Goal: Task Accomplishment & Management: Complete application form

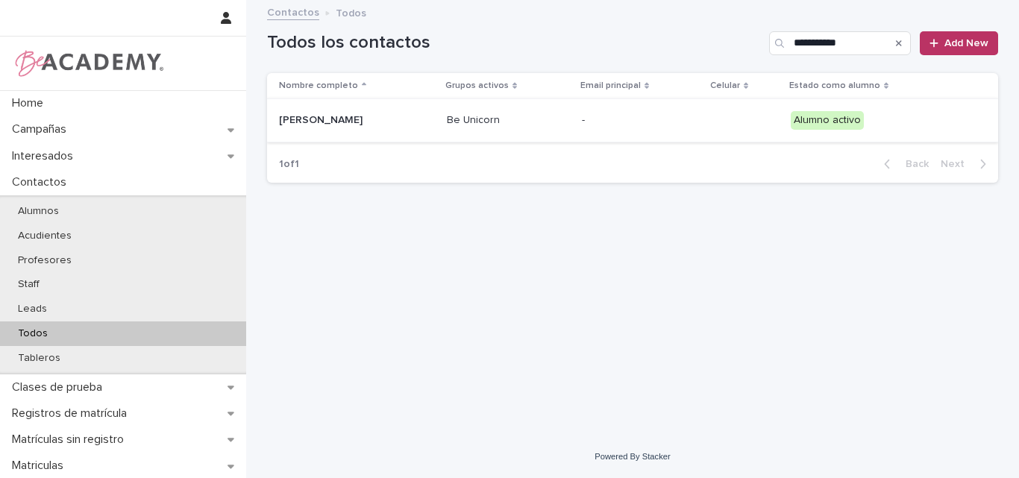
type input "**********"
click at [313, 113] on div "[PERSON_NAME]" at bounding box center [353, 119] width 149 height 16
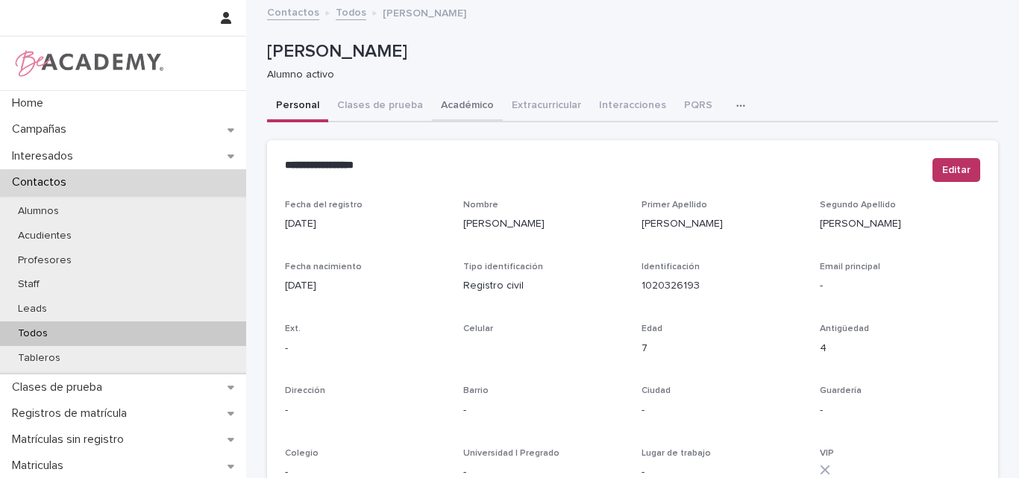
click at [458, 104] on button "Académico" at bounding box center [467, 106] width 71 height 31
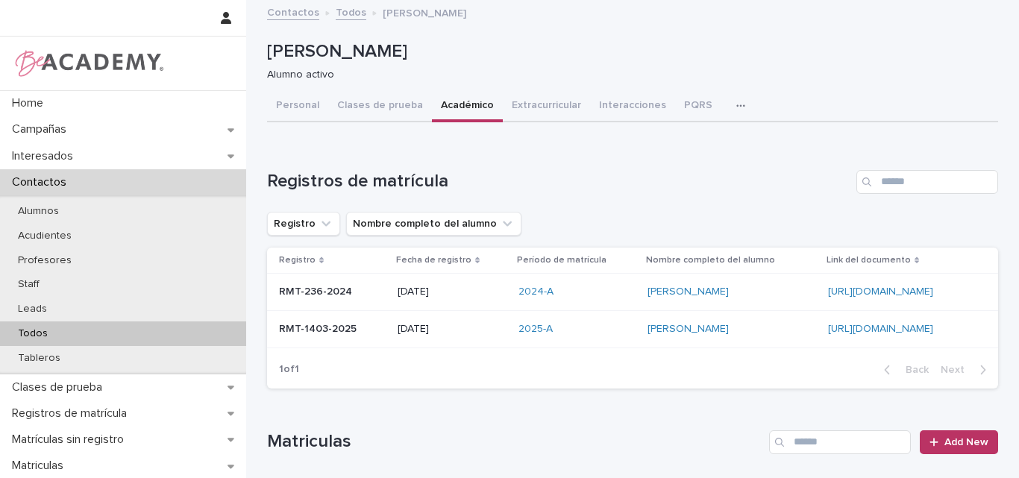
click at [55, 332] on p "Todos" at bounding box center [33, 333] width 54 height 13
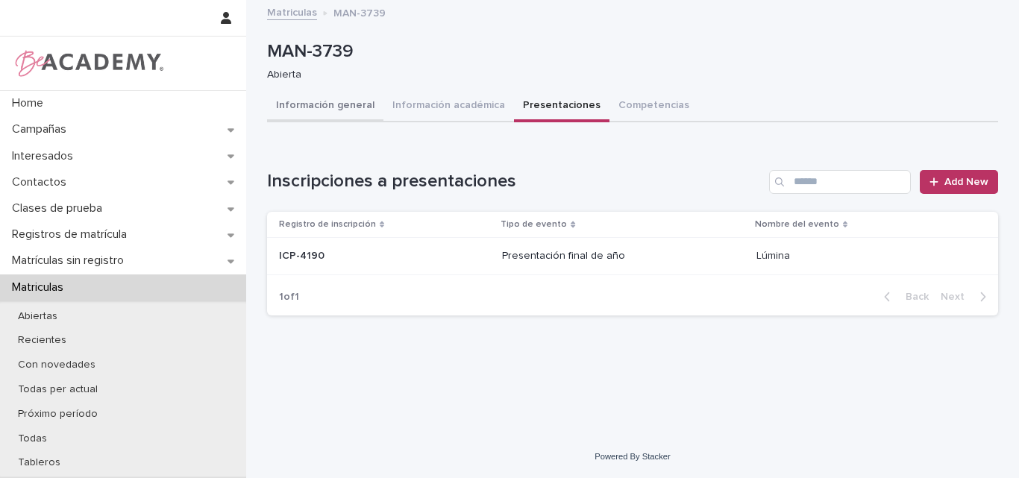
click at [350, 107] on button "Información general" at bounding box center [325, 106] width 116 height 31
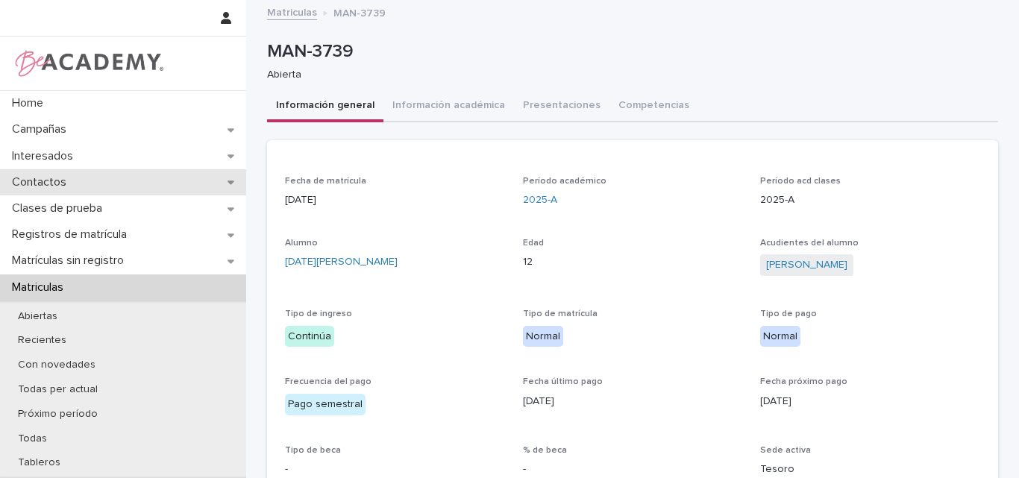
click at [54, 179] on p "Contactos" at bounding box center [42, 182] width 72 height 14
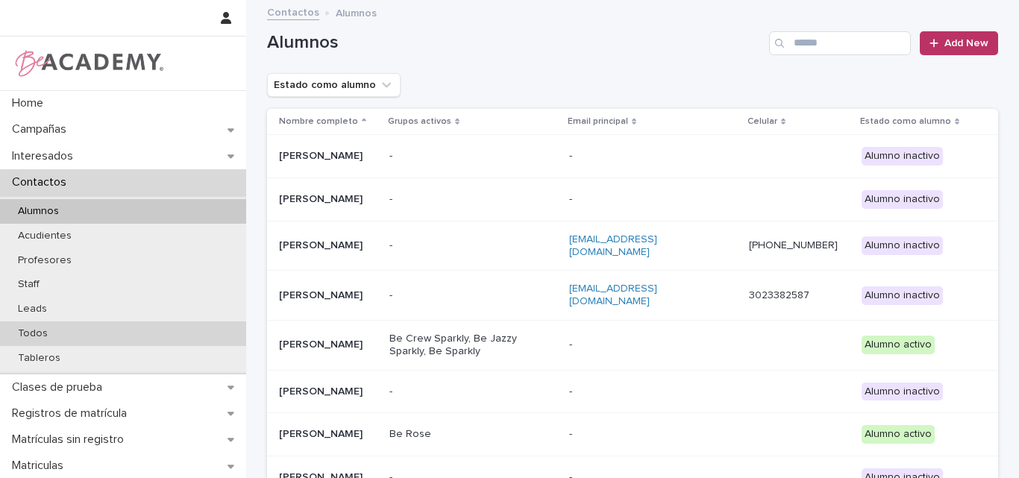
click at [48, 330] on p "Todos" at bounding box center [33, 333] width 54 height 13
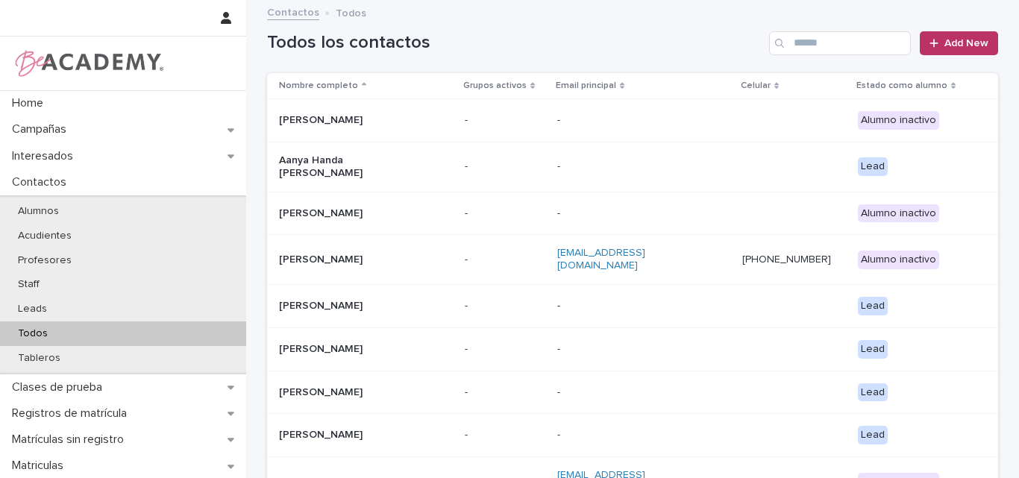
click at [664, 5] on div "Contactos Todos" at bounding box center [632, 13] width 746 height 21
click at [818, 48] on input "Search" at bounding box center [840, 43] width 142 height 24
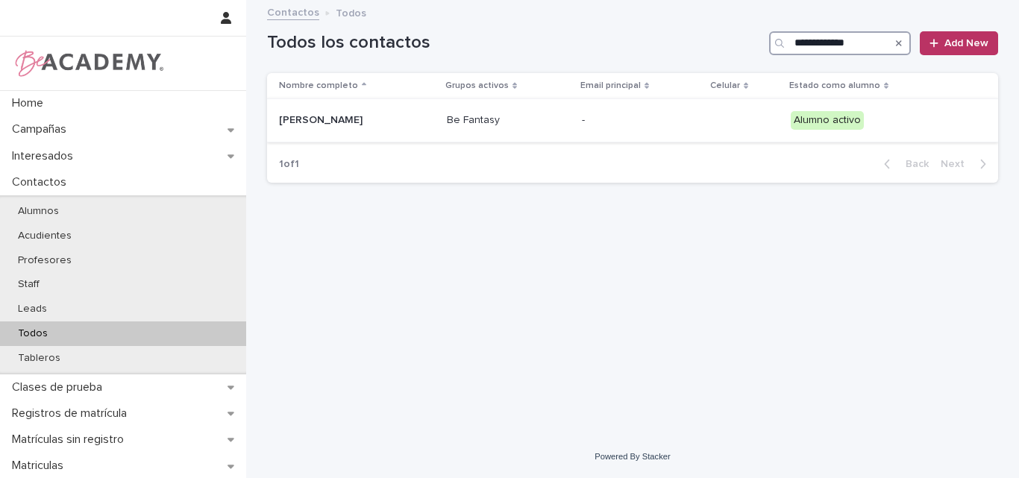
type input "**********"
click at [340, 125] on p "Isabella Betancur Uribe" at bounding box center [353, 120] width 149 height 13
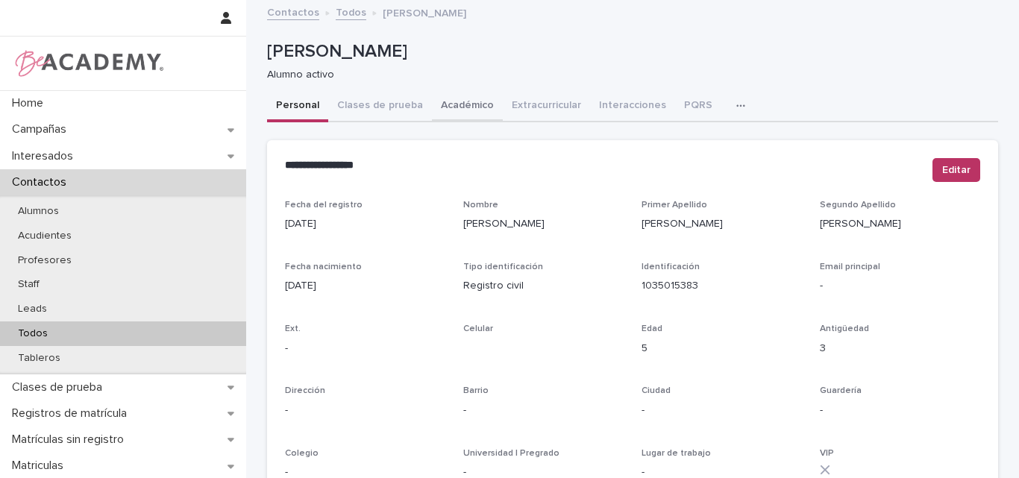
click at [457, 106] on button "Académico" at bounding box center [467, 106] width 71 height 31
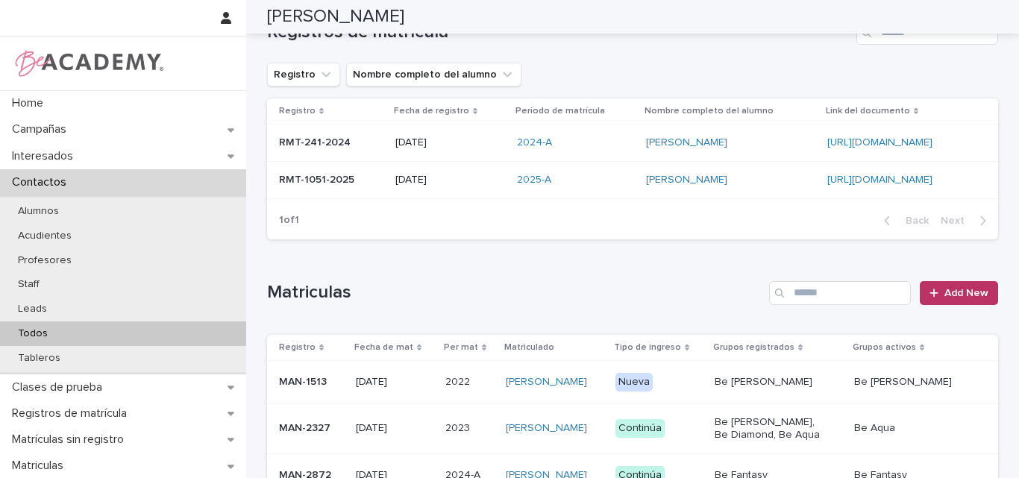
scroll to position [75, 0]
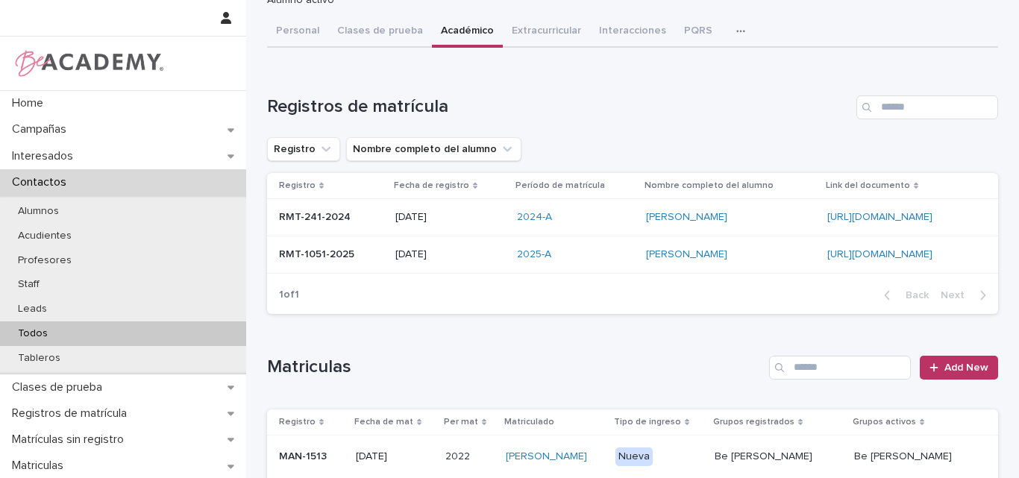
click at [318, 262] on div "RMT-1051-2025 RMT-1051-2025" at bounding box center [331, 254] width 104 height 25
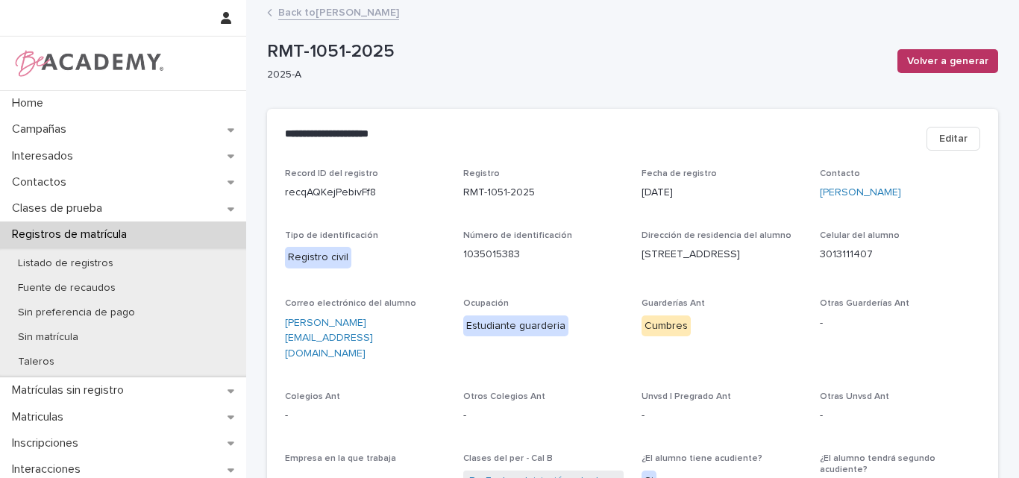
click at [391, 15] on link "Back to Isabella Betancur Uribe" at bounding box center [338, 11] width 121 height 17
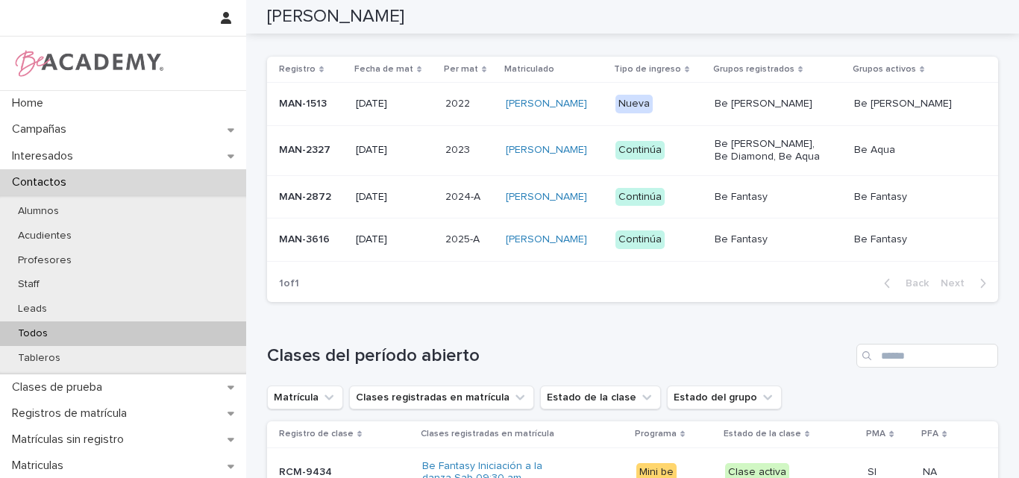
scroll to position [447, 0]
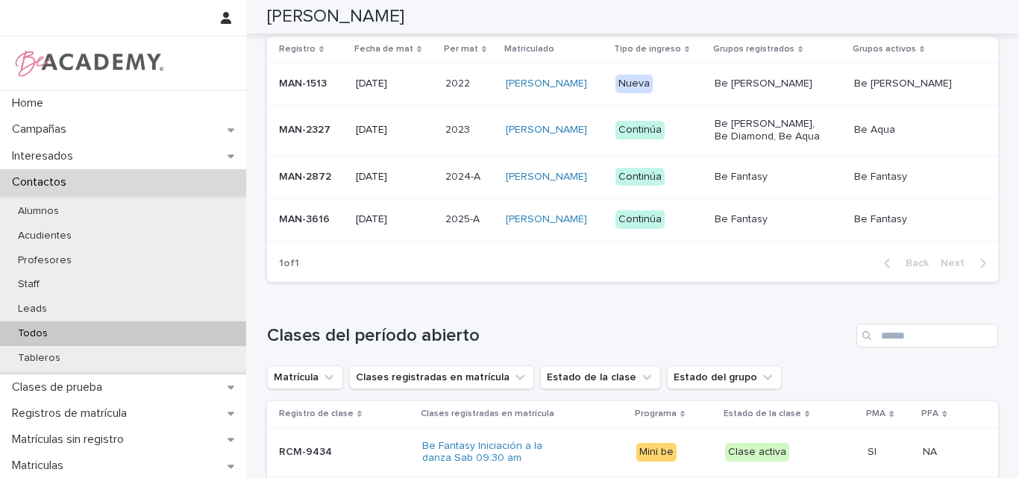
click at [289, 231] on div "MAN-3616" at bounding box center [311, 219] width 65 height 25
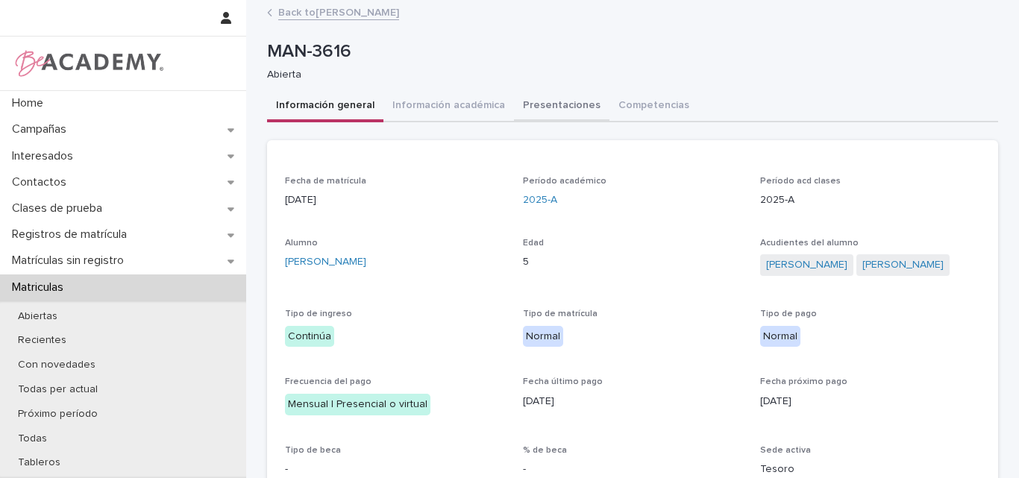
click at [541, 109] on button "Presentaciones" at bounding box center [561, 106] width 95 height 31
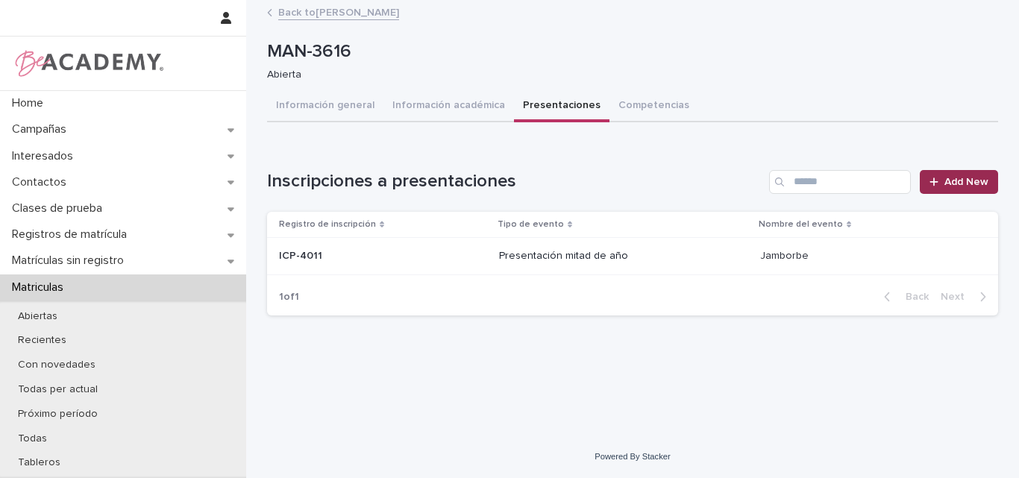
click at [939, 184] on div at bounding box center [936, 182] width 15 height 10
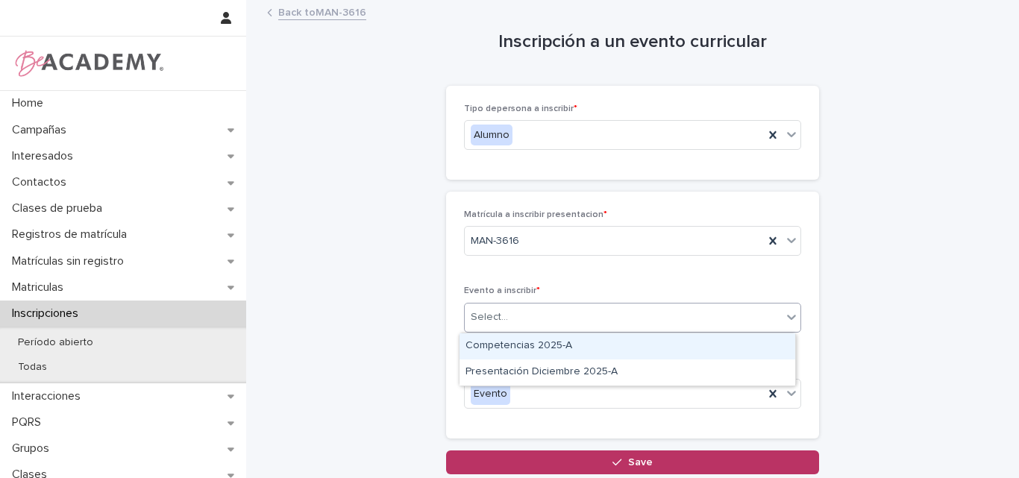
click at [596, 321] on div "Select..." at bounding box center [623, 317] width 317 height 25
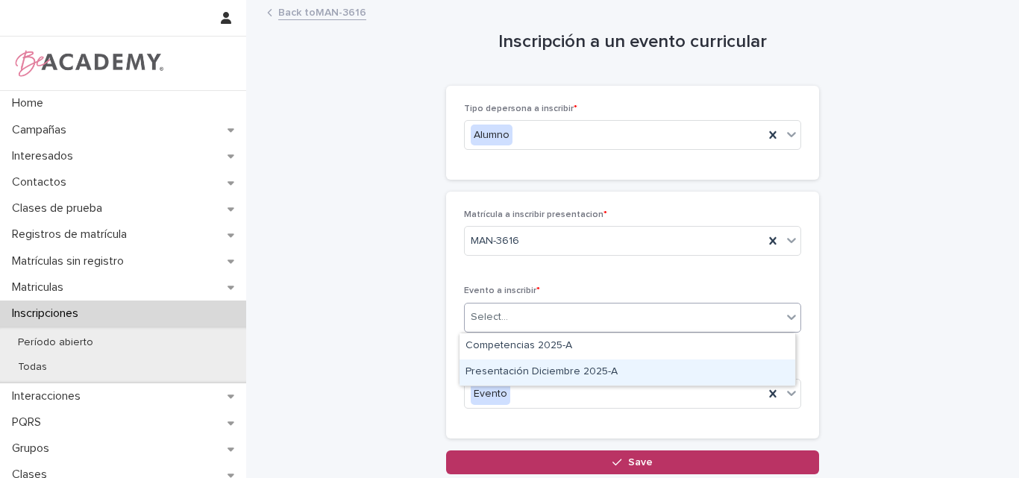
click at [566, 377] on div "Presentación Diciembre 2025-A" at bounding box center [627, 372] width 336 height 26
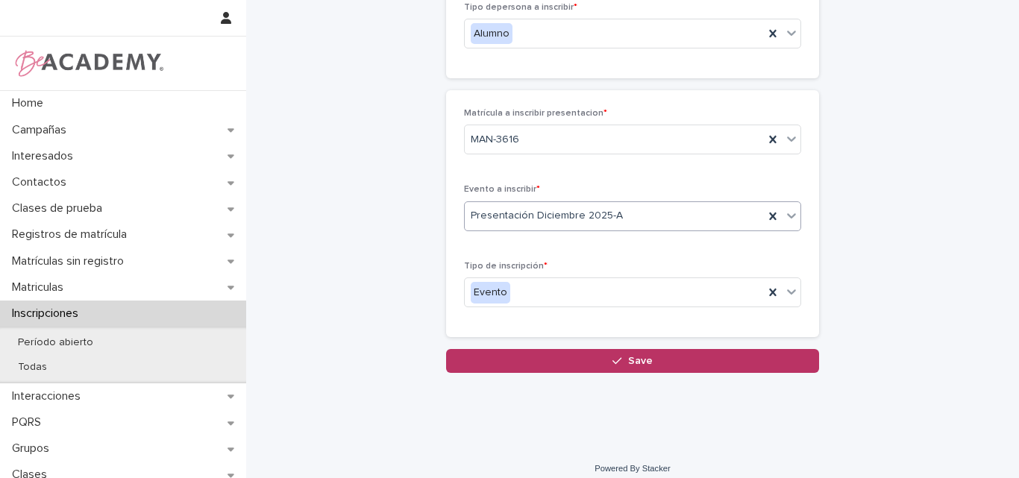
scroll to position [113, 0]
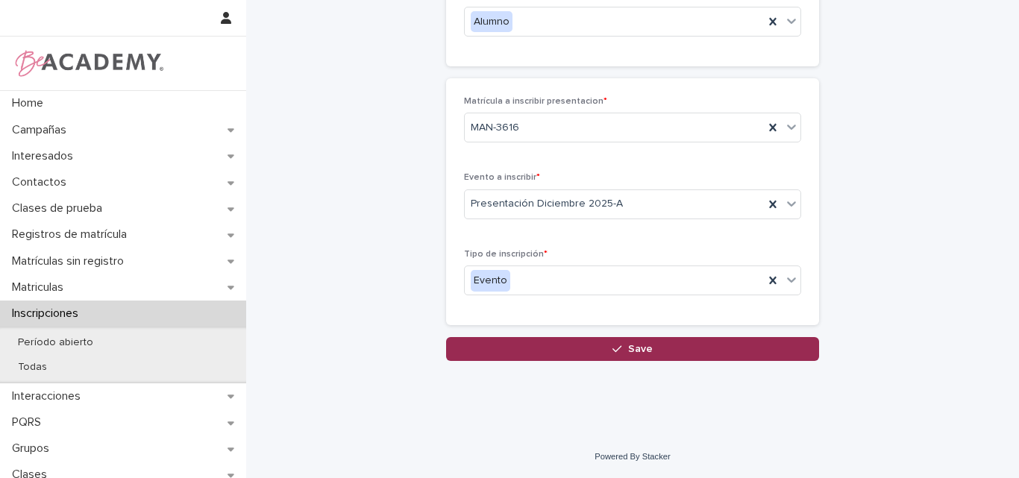
click at [643, 350] on span "Save" at bounding box center [640, 349] width 25 height 10
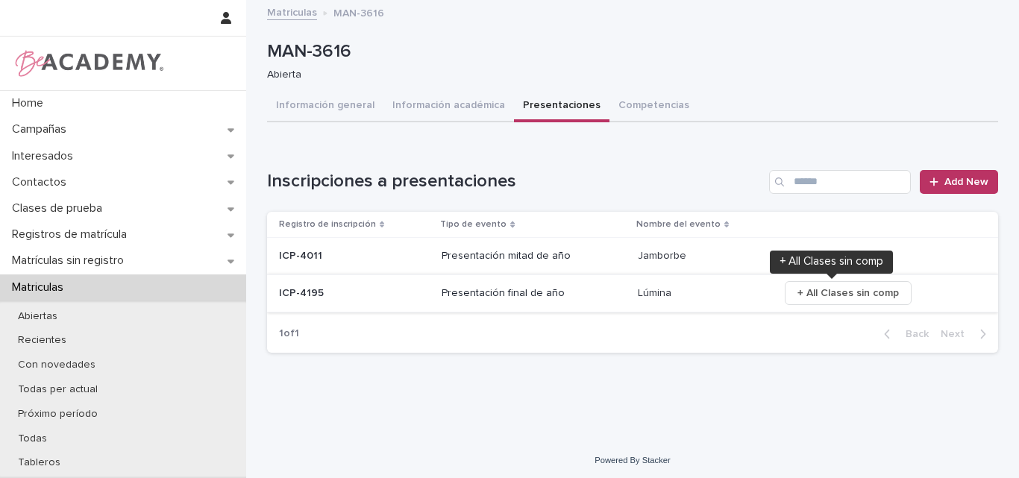
click at [848, 292] on span "+ All Clases sin comp" at bounding box center [847, 293] width 101 height 15
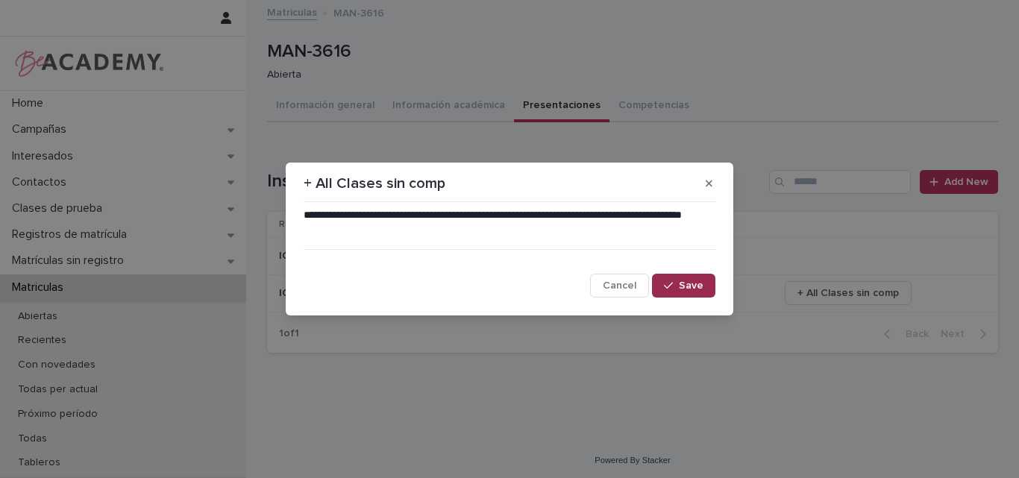
click at [696, 287] on span "Save" at bounding box center [691, 285] width 25 height 10
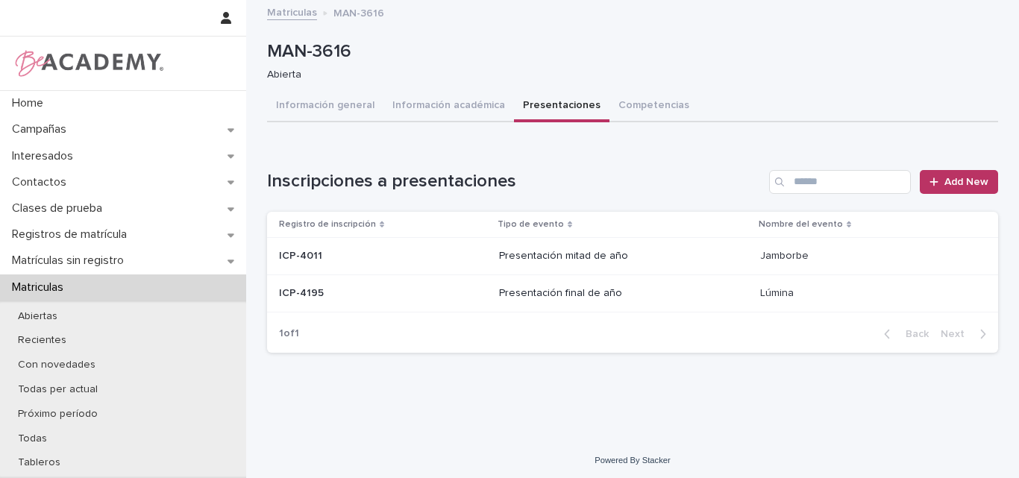
drag, startPoint x: 706, startPoint y: 149, endPoint x: 708, endPoint y: 173, distance: 23.9
click at [706, 150] on div "Loading... Saving… Inscripciones a presentaciones Add New Registro de inscripci…" at bounding box center [632, 252] width 731 height 224
click at [309, 101] on button "Información general" at bounding box center [325, 106] width 116 height 31
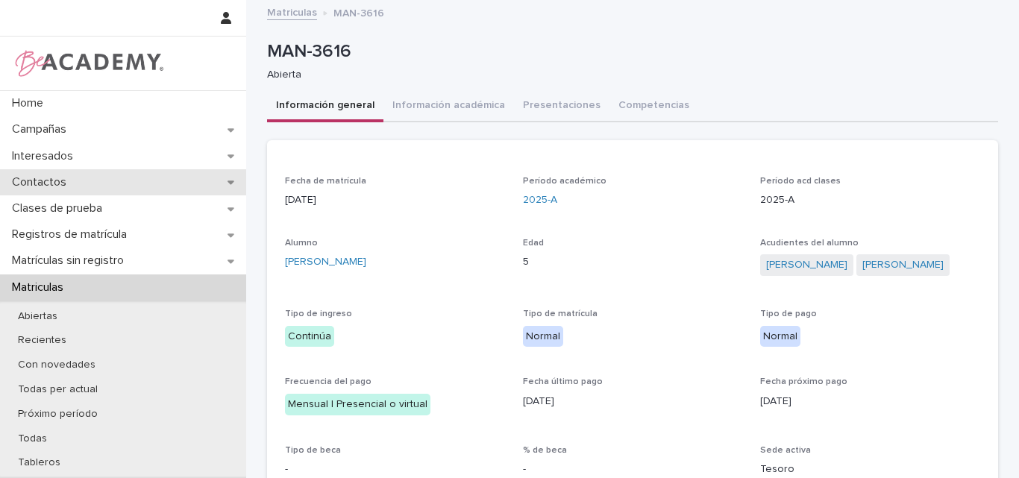
click at [66, 182] on p "Contactos" at bounding box center [42, 182] width 72 height 14
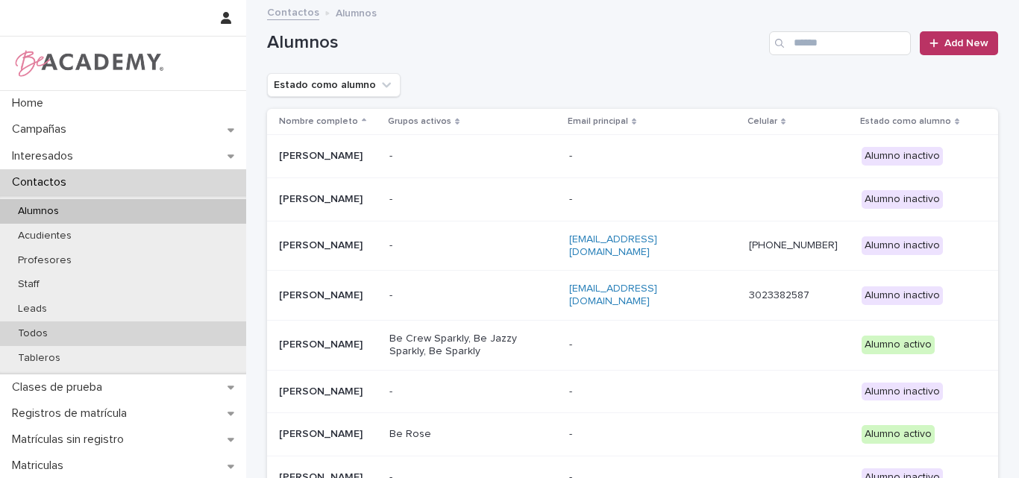
click at [33, 333] on p "Todos" at bounding box center [33, 333] width 54 height 13
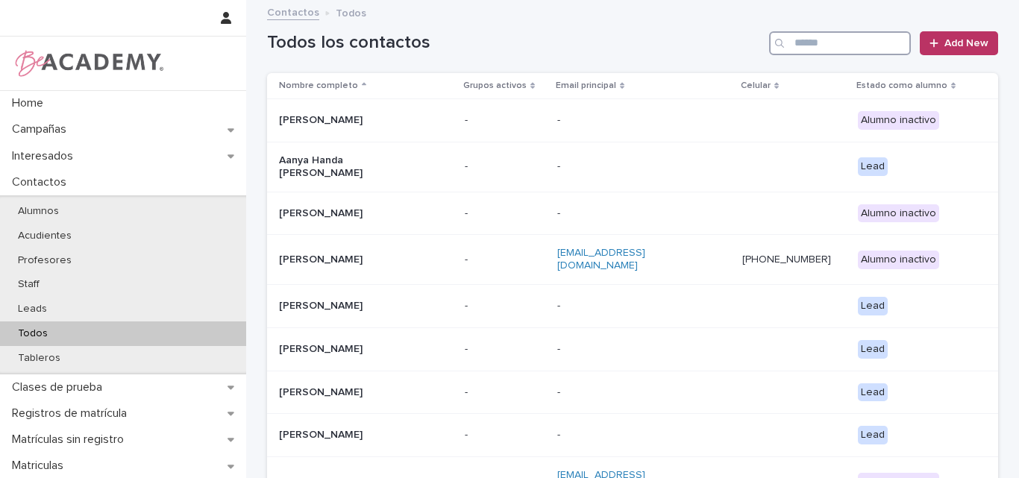
click at [827, 46] on input "Search" at bounding box center [840, 43] width 142 height 24
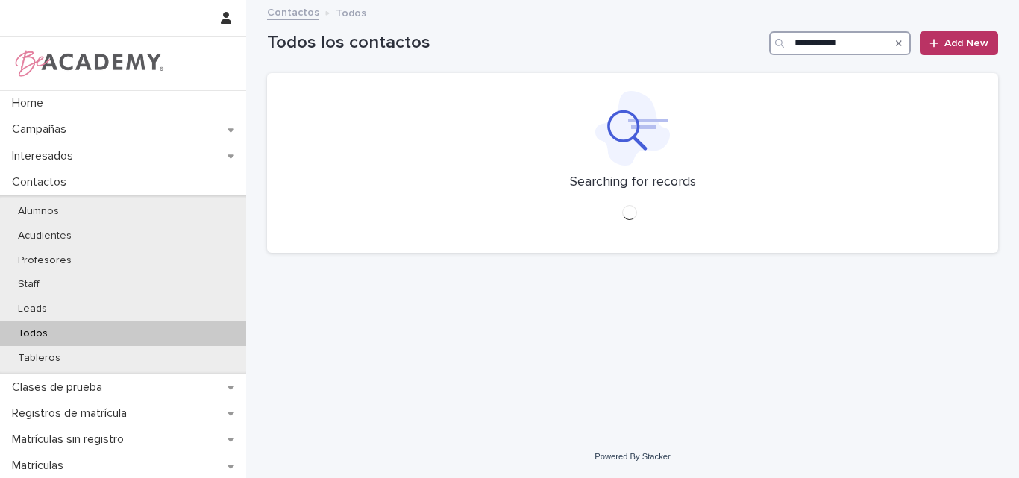
type input "**********"
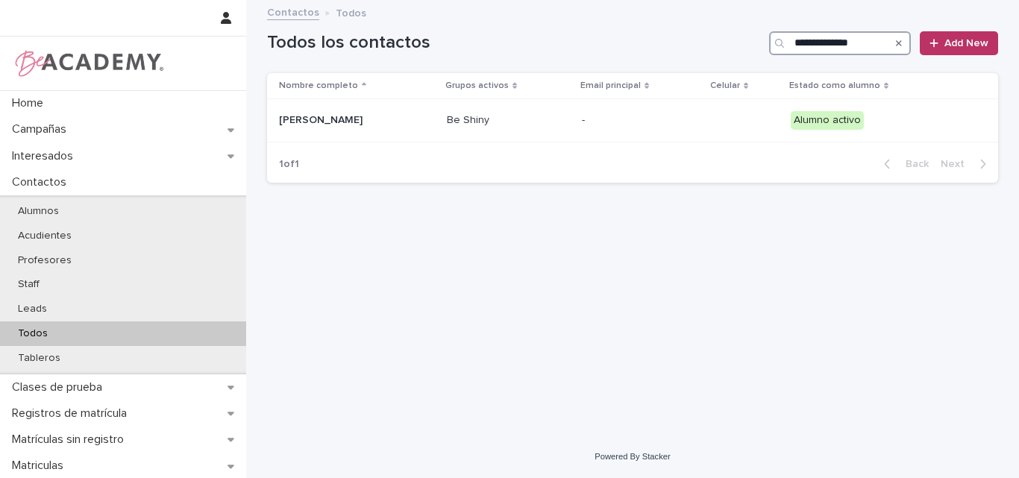
drag, startPoint x: 849, startPoint y: 48, endPoint x: 859, endPoint y: 74, distance: 28.1
click at [848, 48] on input "**********" at bounding box center [840, 43] width 142 height 24
type input "**********"
